Goal: Book appointment/travel/reservation

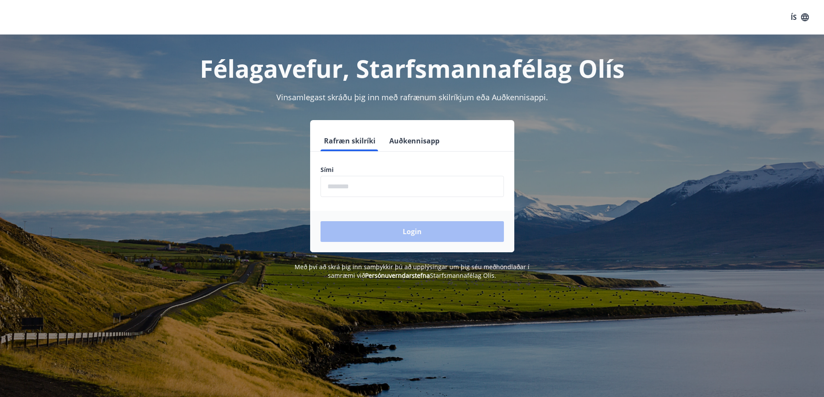
click at [392, 192] on input "phone" at bounding box center [411, 186] width 183 height 21
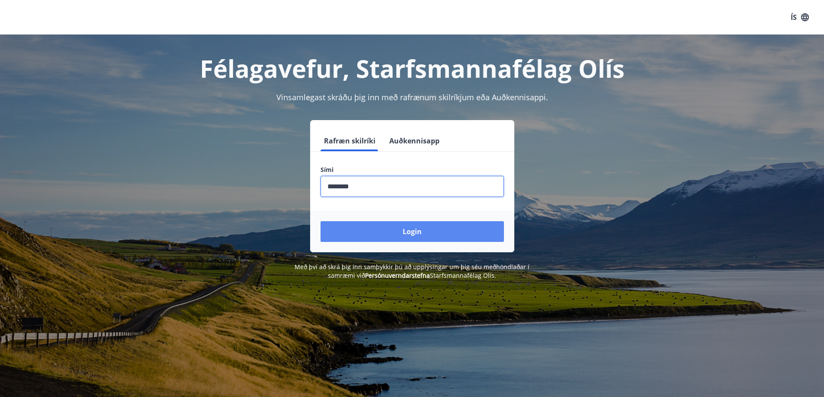
type input "********"
click at [420, 225] on button "Login" at bounding box center [411, 231] width 183 height 21
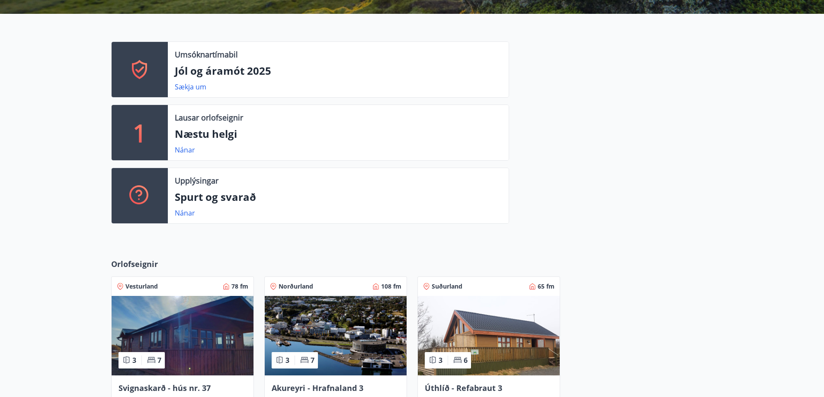
scroll to position [379, 0]
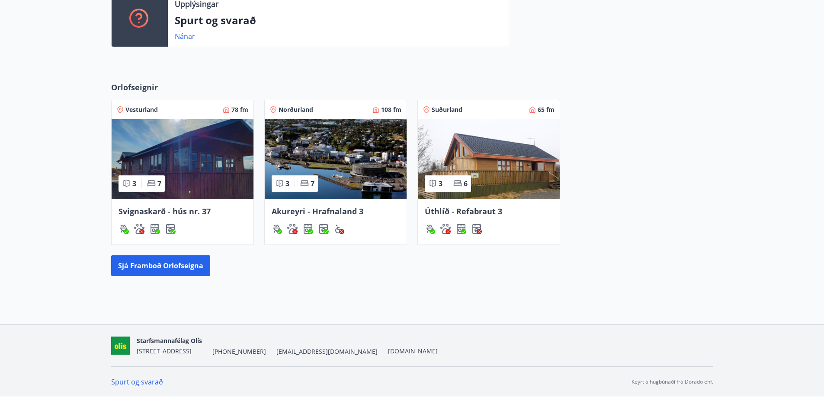
click at [351, 213] on span "Akureyri - Hrafnaland 3" at bounding box center [318, 211] width 92 height 10
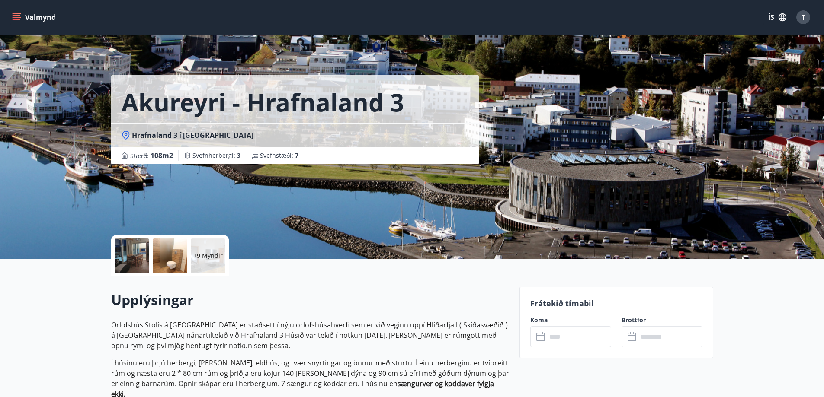
click at [569, 331] on input "text" at bounding box center [579, 336] width 64 height 21
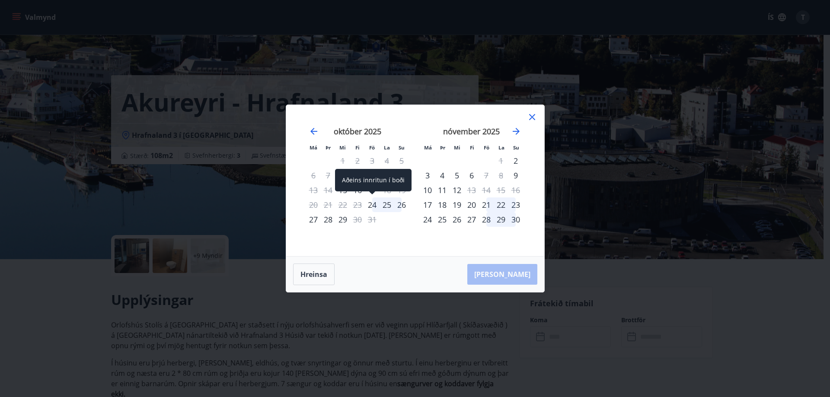
click at [371, 206] on div "24" at bounding box center [372, 205] width 15 height 15
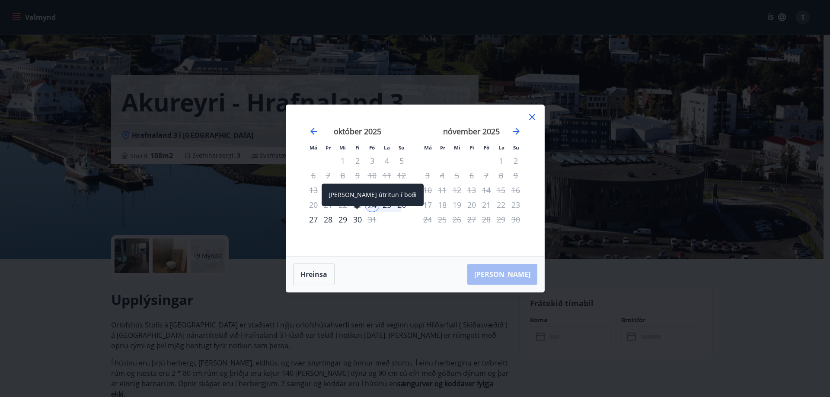
click at [355, 219] on div "30" at bounding box center [357, 219] width 15 height 15
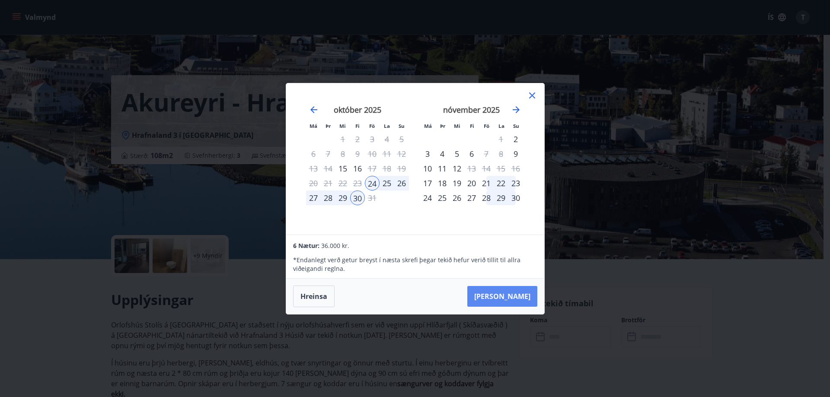
click at [517, 296] on button "[PERSON_NAME]" at bounding box center [502, 296] width 70 height 21
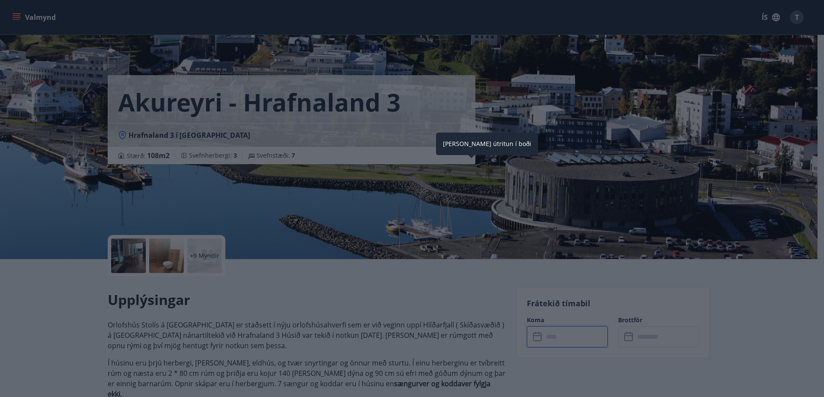
type input "******"
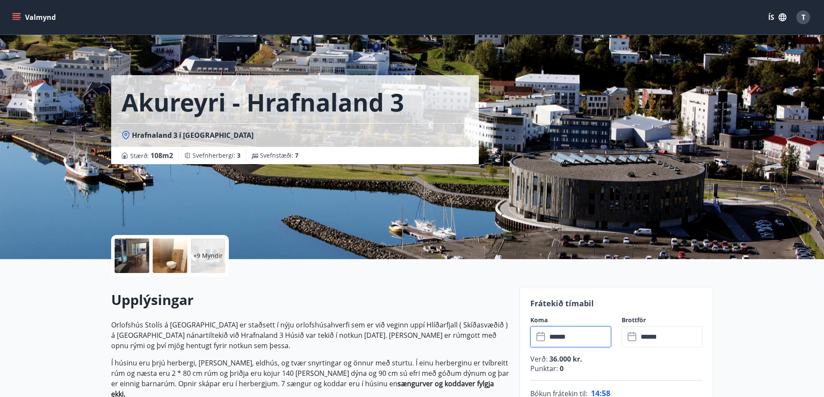
scroll to position [202, 0]
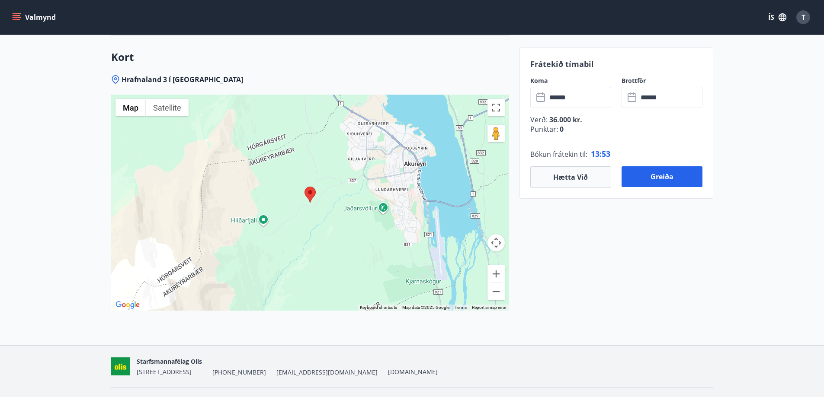
scroll to position [0, 0]
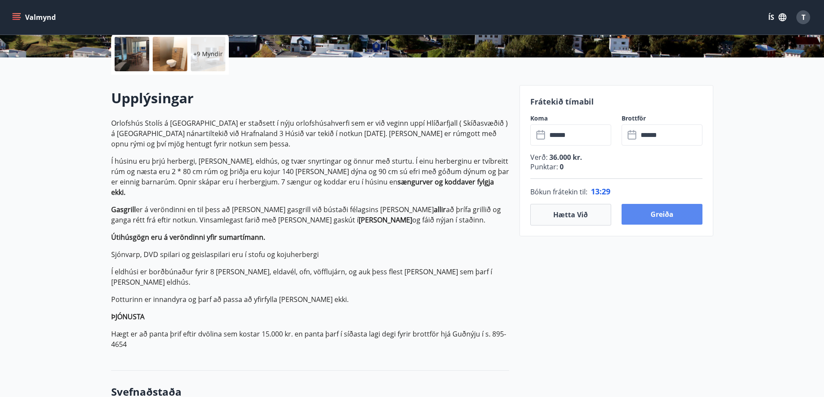
click at [677, 219] on button "Greiða" at bounding box center [661, 214] width 81 height 21
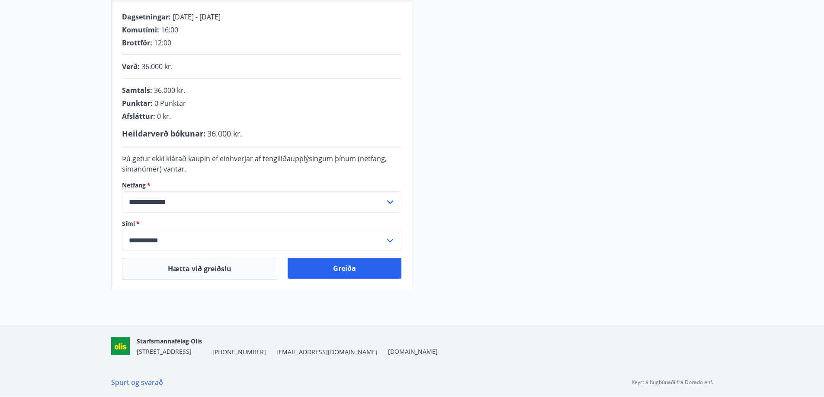
scroll to position [175, 0]
click at [349, 269] on button "Greiða" at bounding box center [345, 268] width 114 height 21
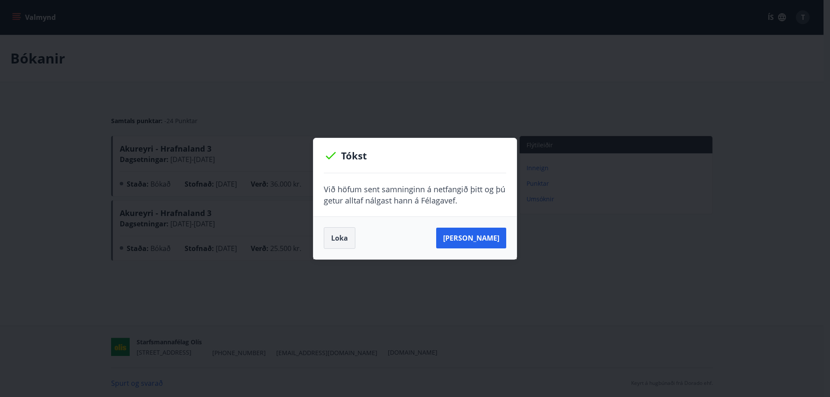
click at [339, 234] on button "Loka" at bounding box center [340, 238] width 32 height 22
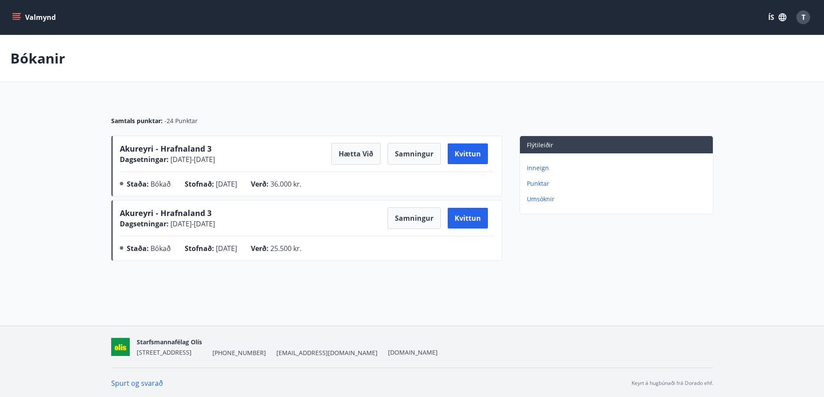
click at [538, 169] on p "Inneign" at bounding box center [618, 168] width 182 height 9
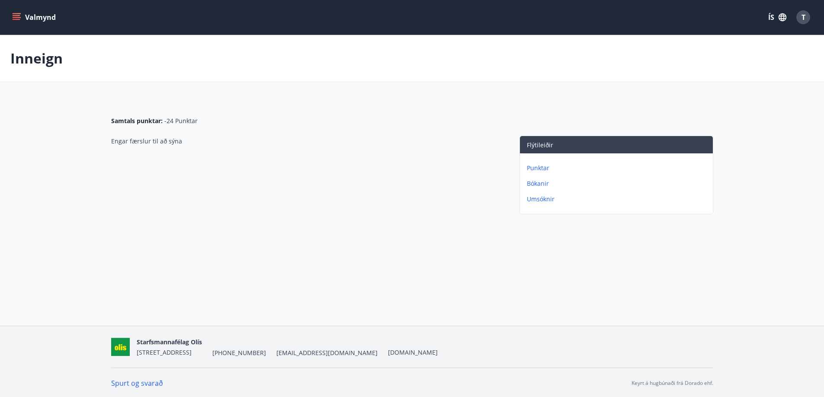
click at [541, 184] on p "Bókanir" at bounding box center [618, 183] width 182 height 9
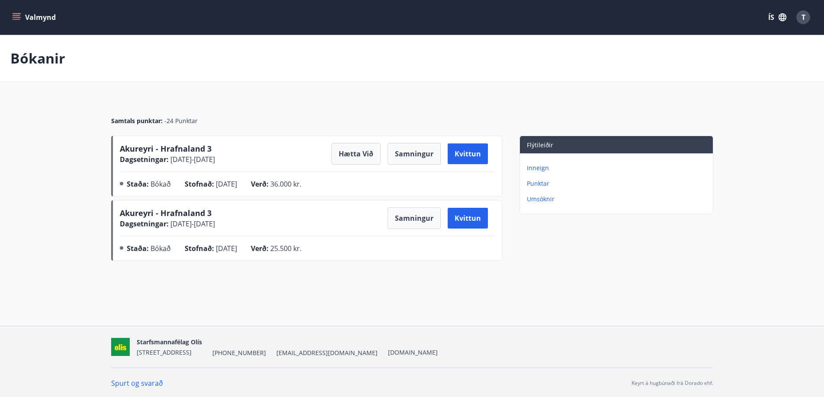
scroll to position [1, 0]
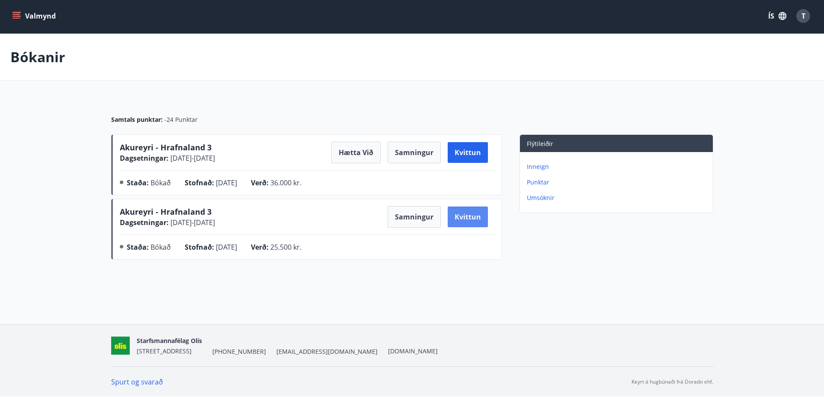
click at [465, 218] on button "Kvittun" at bounding box center [468, 217] width 40 height 21
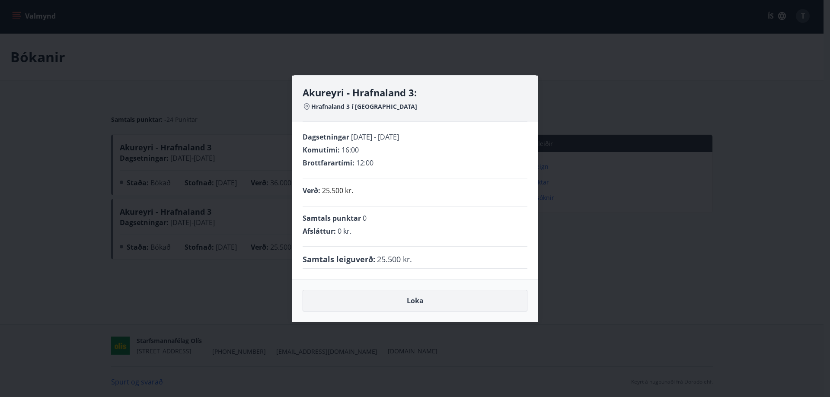
click at [463, 302] on button "Loka" at bounding box center [415, 301] width 225 height 22
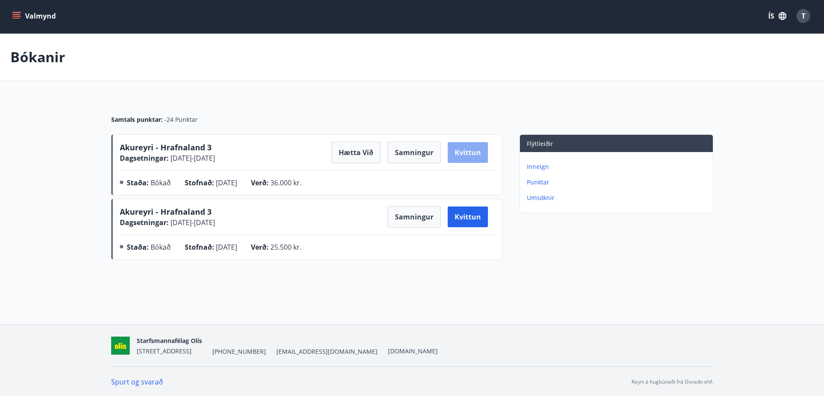
click at [470, 150] on button "Kvittun" at bounding box center [468, 152] width 40 height 21
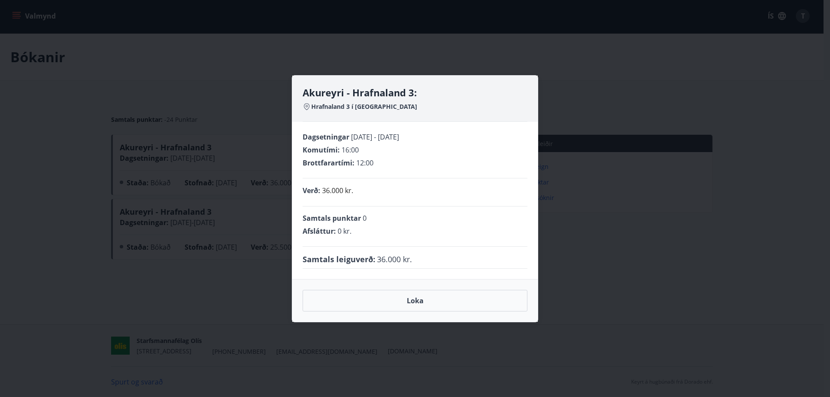
click at [624, 182] on div "[GEOGRAPHIC_DATA] - Hrafnaland 3: Hrafnaland 3 í Hálöndum 600 [GEOGRAPHIC_DATA]…" at bounding box center [415, 198] width 830 height 397
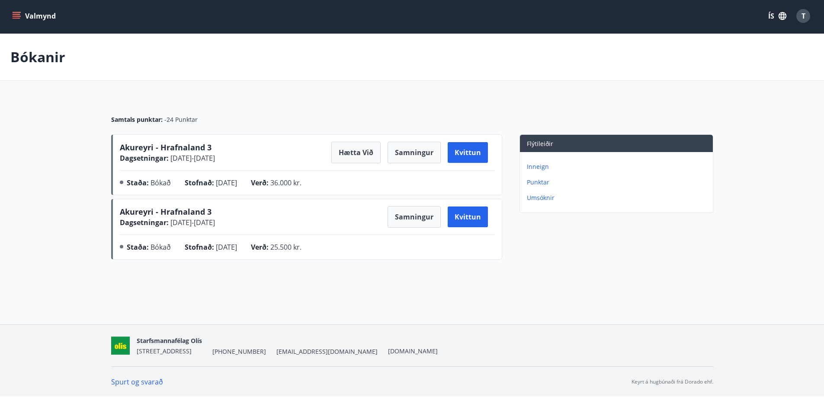
scroll to position [0, 0]
